Goal: Navigation & Orientation: Find specific page/section

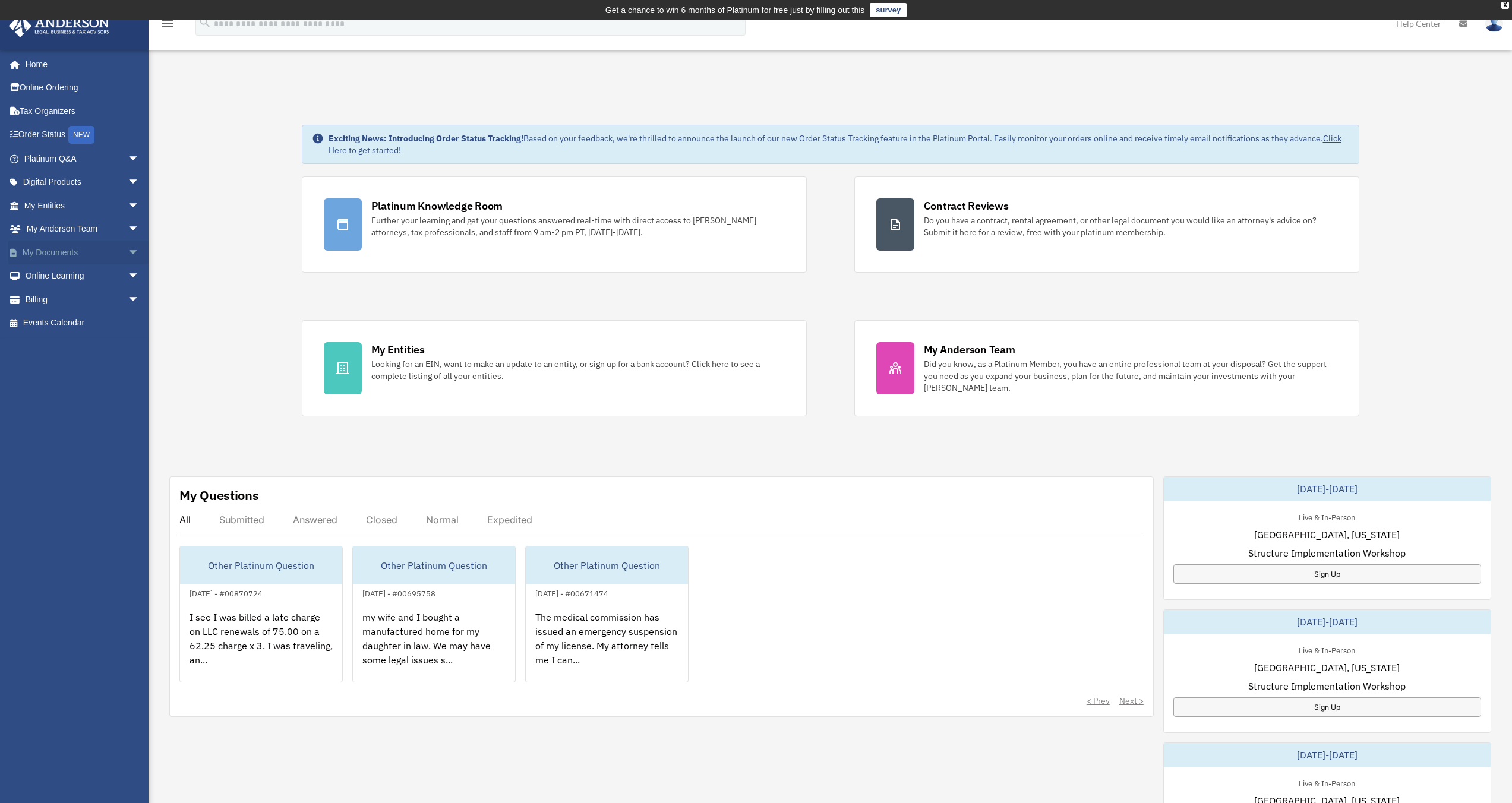
click at [53, 250] on link "My Documents arrow_drop_down" at bounding box center [83, 253] width 149 height 24
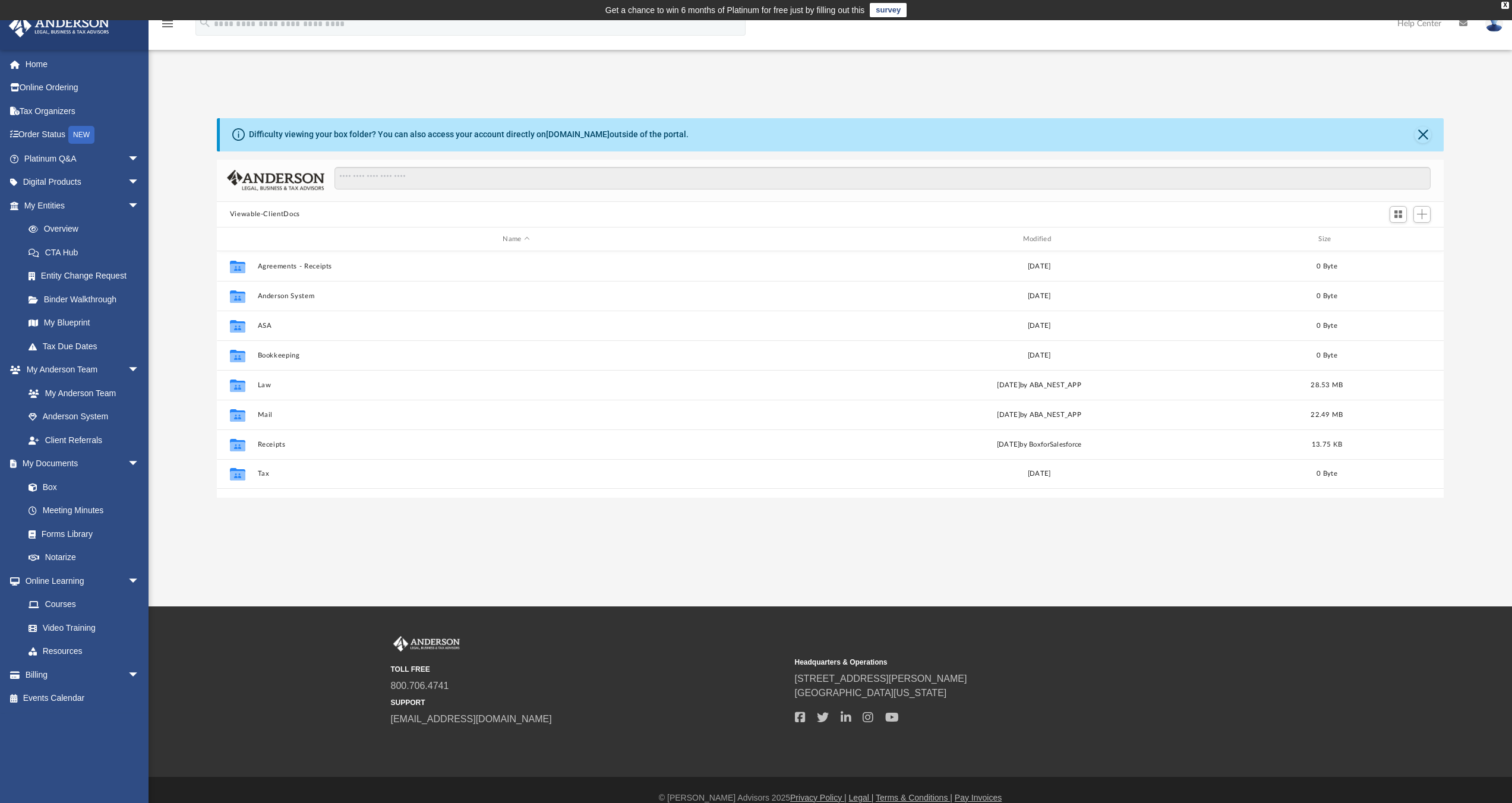
scroll to position [262, 1217]
click at [56, 322] on link "My Blueprint" at bounding box center [87, 323] width 140 height 24
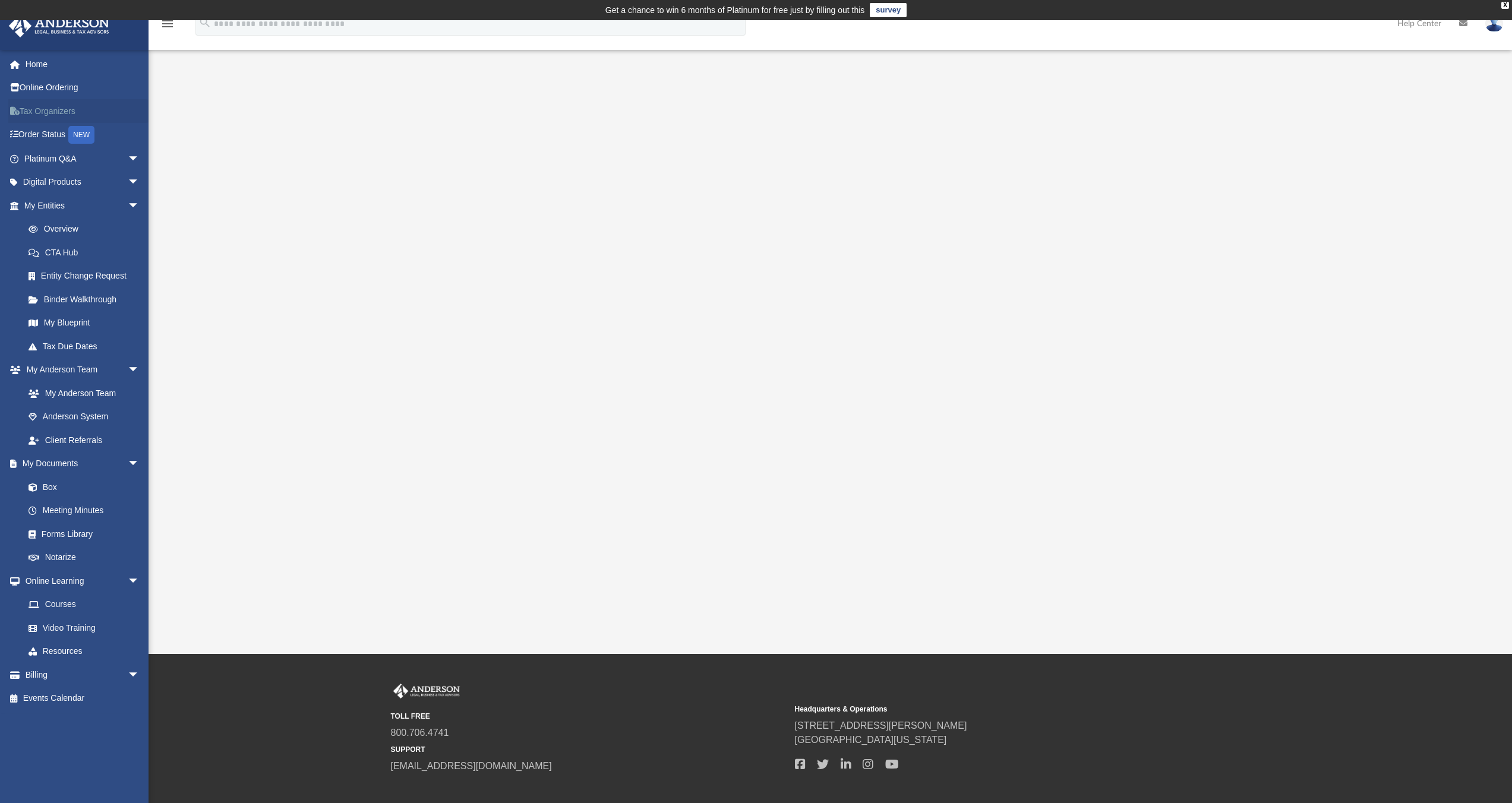
click at [50, 106] on link "Tax Organizers" at bounding box center [83, 112] width 149 height 24
click at [44, 156] on link "Platinum Q&A arrow_drop_down" at bounding box center [83, 159] width 149 height 24
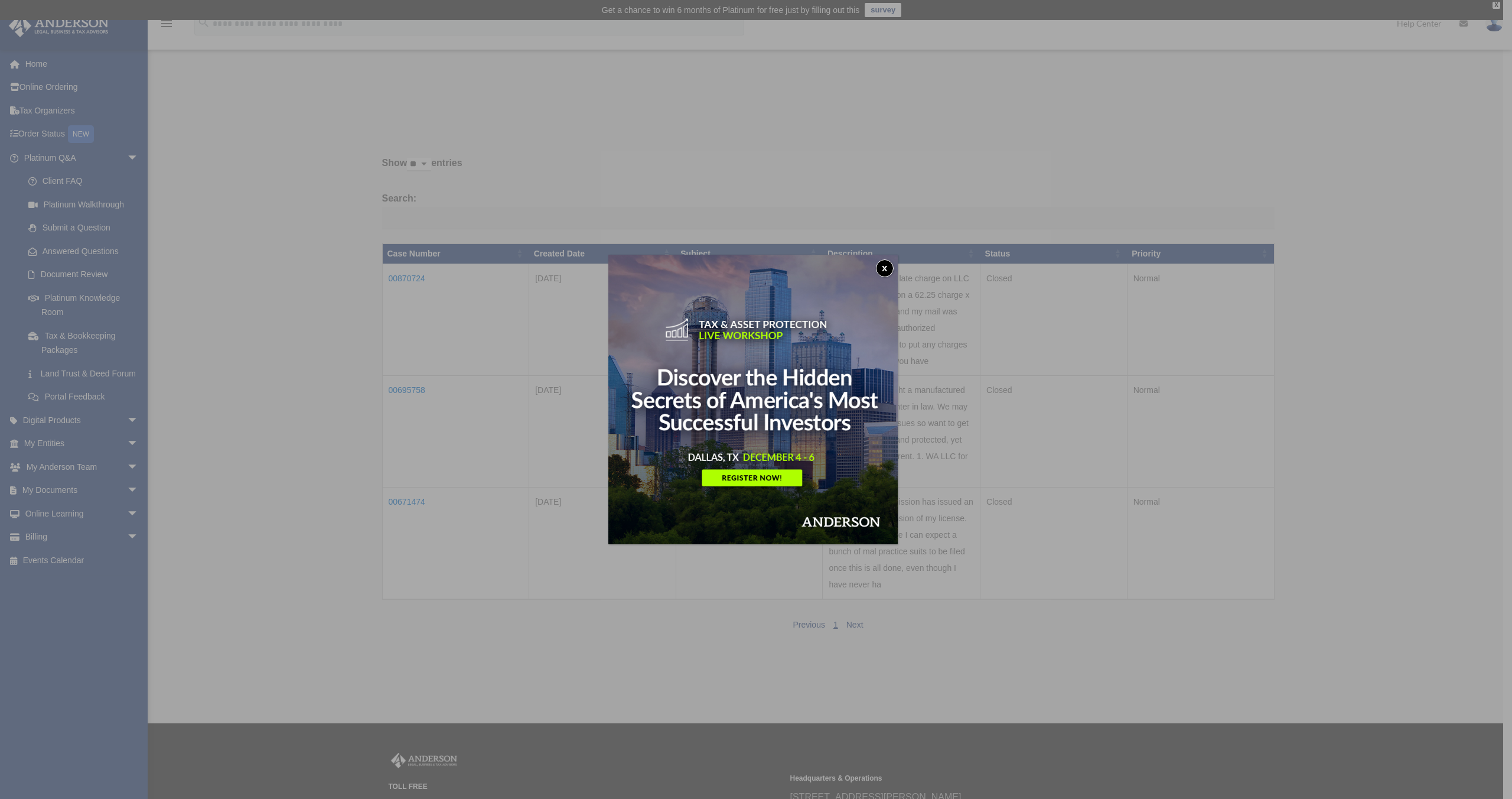
click at [1028, 433] on div "x" at bounding box center [756, 399] width 1512 height 799
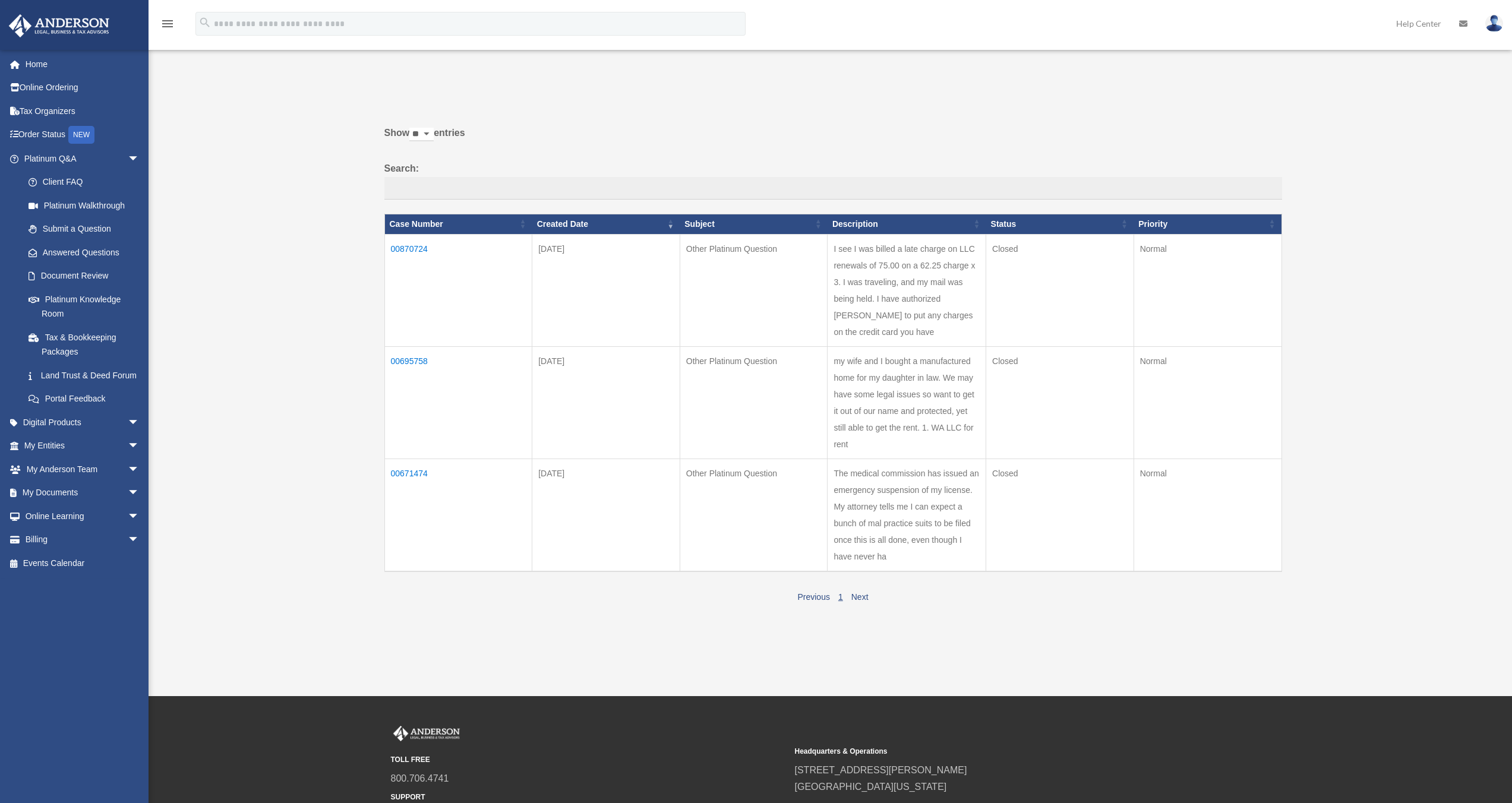
scroll to position [39, 0]
